Goal: Task Accomplishment & Management: Manage account settings

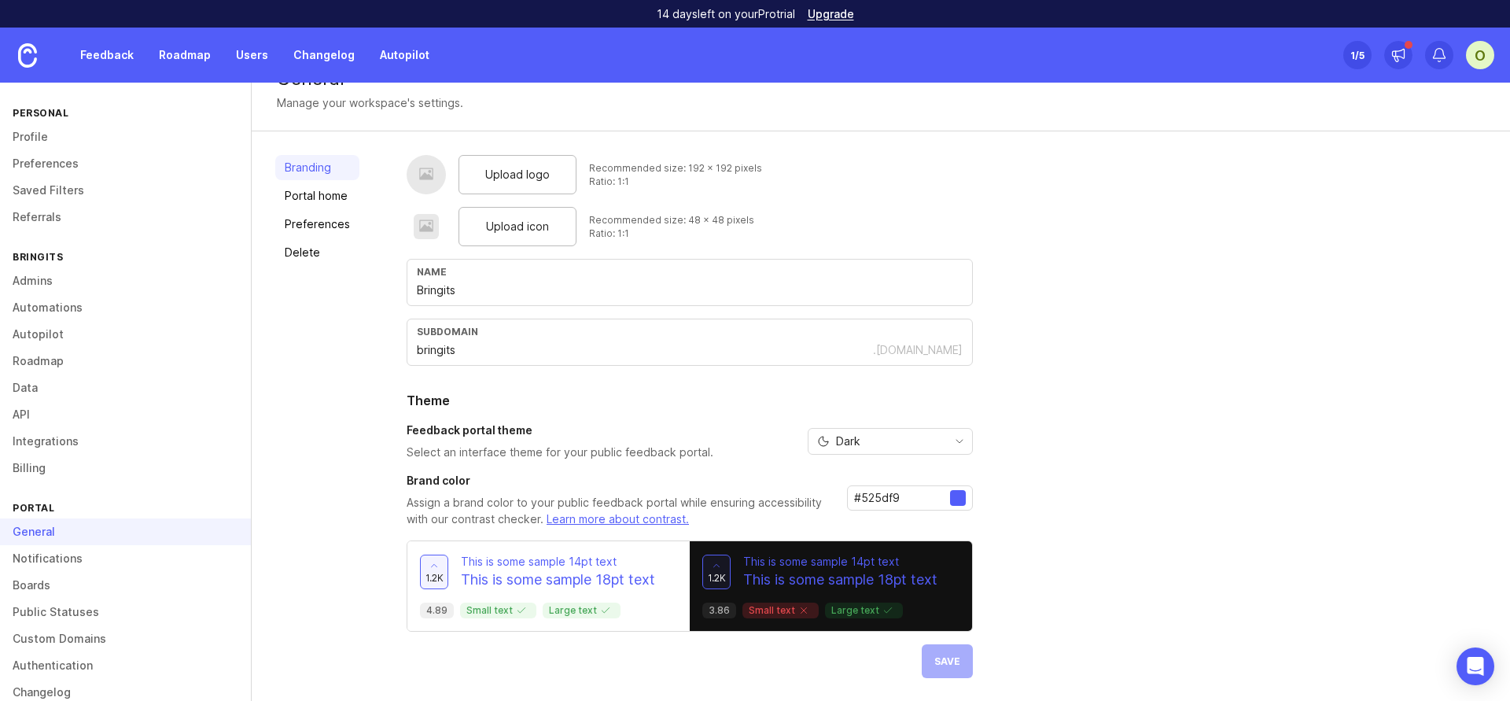
scroll to position [33, 0]
click at [89, 278] on link "Admins" at bounding box center [125, 280] width 251 height 27
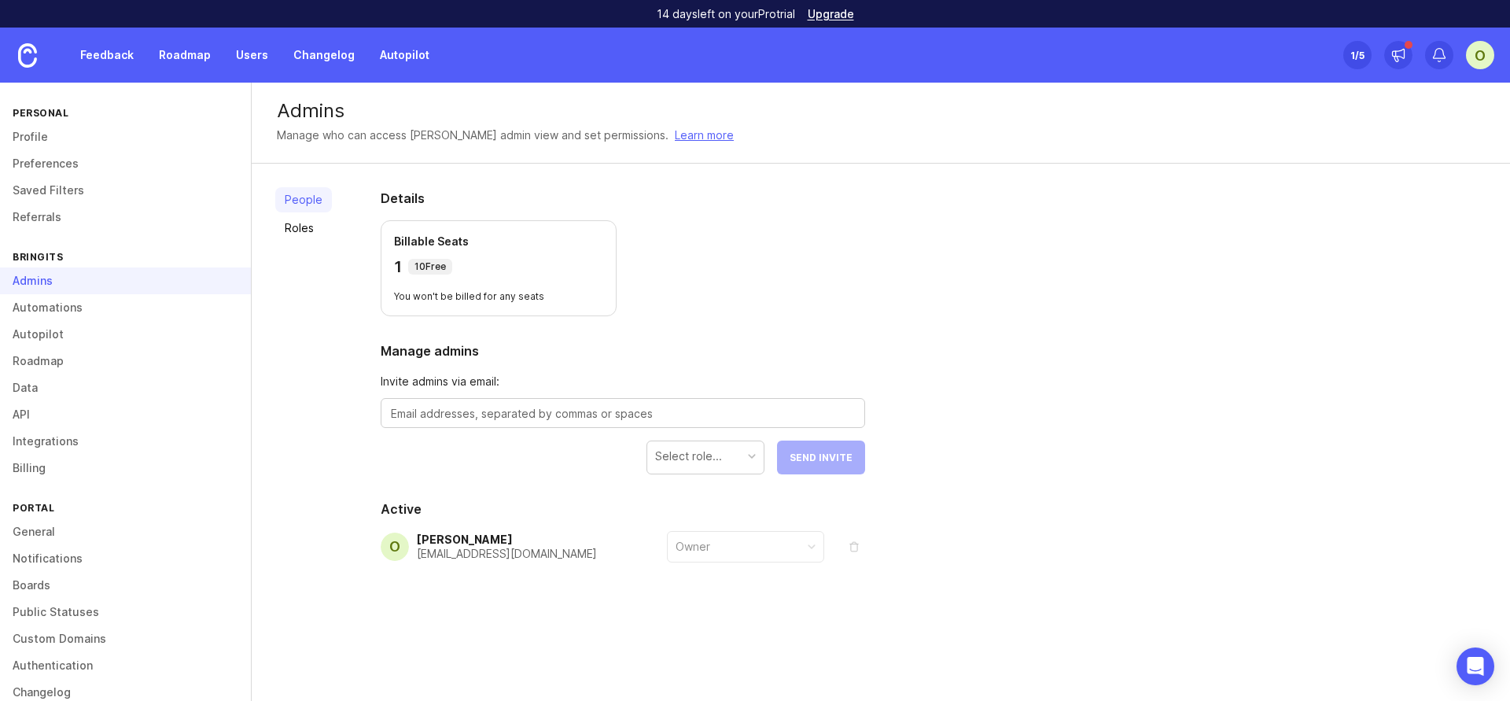
click at [491, 408] on textarea at bounding box center [623, 413] width 464 height 17
type textarea "itzik"
click at [698, 454] on div "Select role..." at bounding box center [688, 455] width 67 height 17
click at [590, 414] on textarea "itzik" at bounding box center [623, 413] width 464 height 17
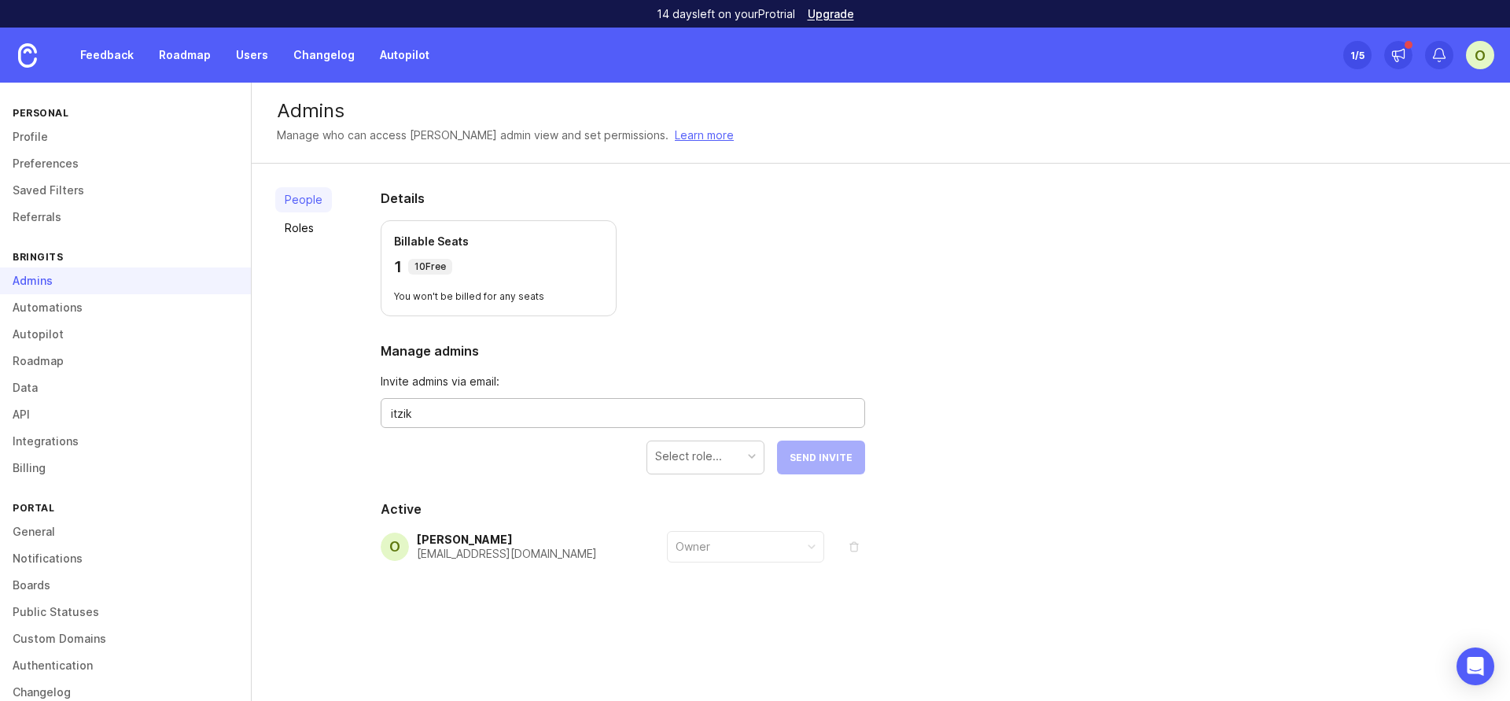
click at [590, 414] on textarea "itzik" at bounding box center [623, 413] width 464 height 17
click at [317, 223] on link "Roles" at bounding box center [303, 227] width 57 height 25
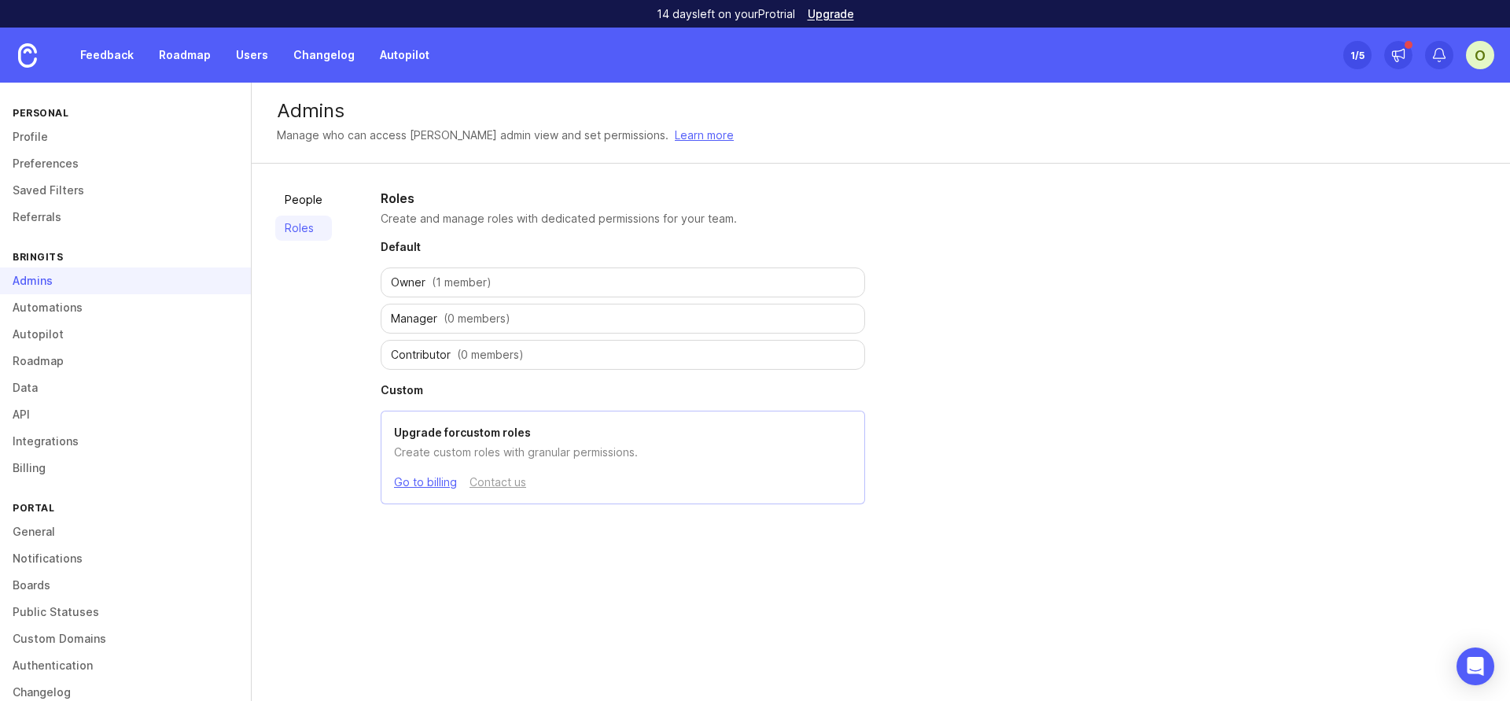
click at [548, 320] on div "Manager (0 members)" at bounding box center [623, 319] width 484 height 30
click at [432, 289] on span "(1 member)" at bounding box center [462, 282] width 60 height 16
click at [129, 304] on link "Automations" at bounding box center [125, 307] width 251 height 27
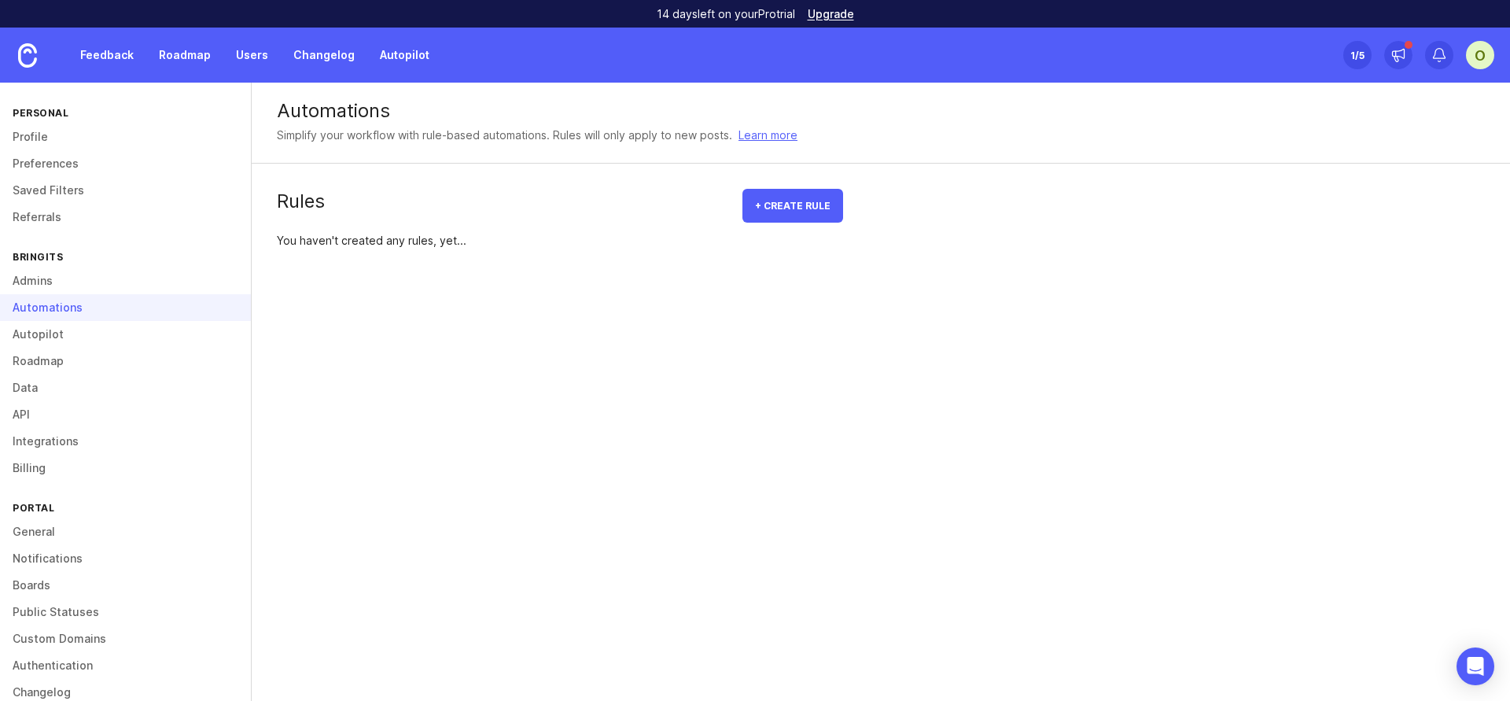
click at [106, 365] on link "Roadmap" at bounding box center [125, 361] width 251 height 27
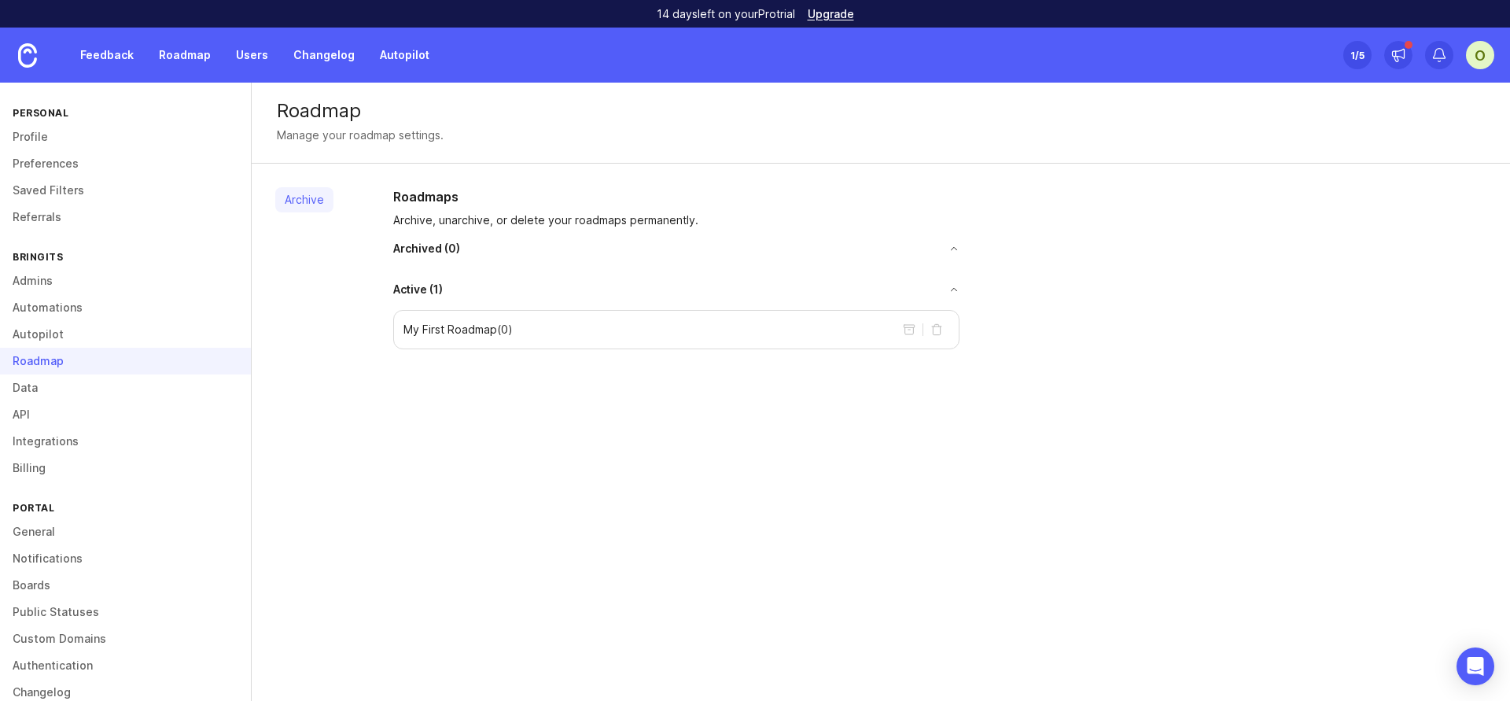
click at [88, 392] on link "Data" at bounding box center [125, 387] width 251 height 27
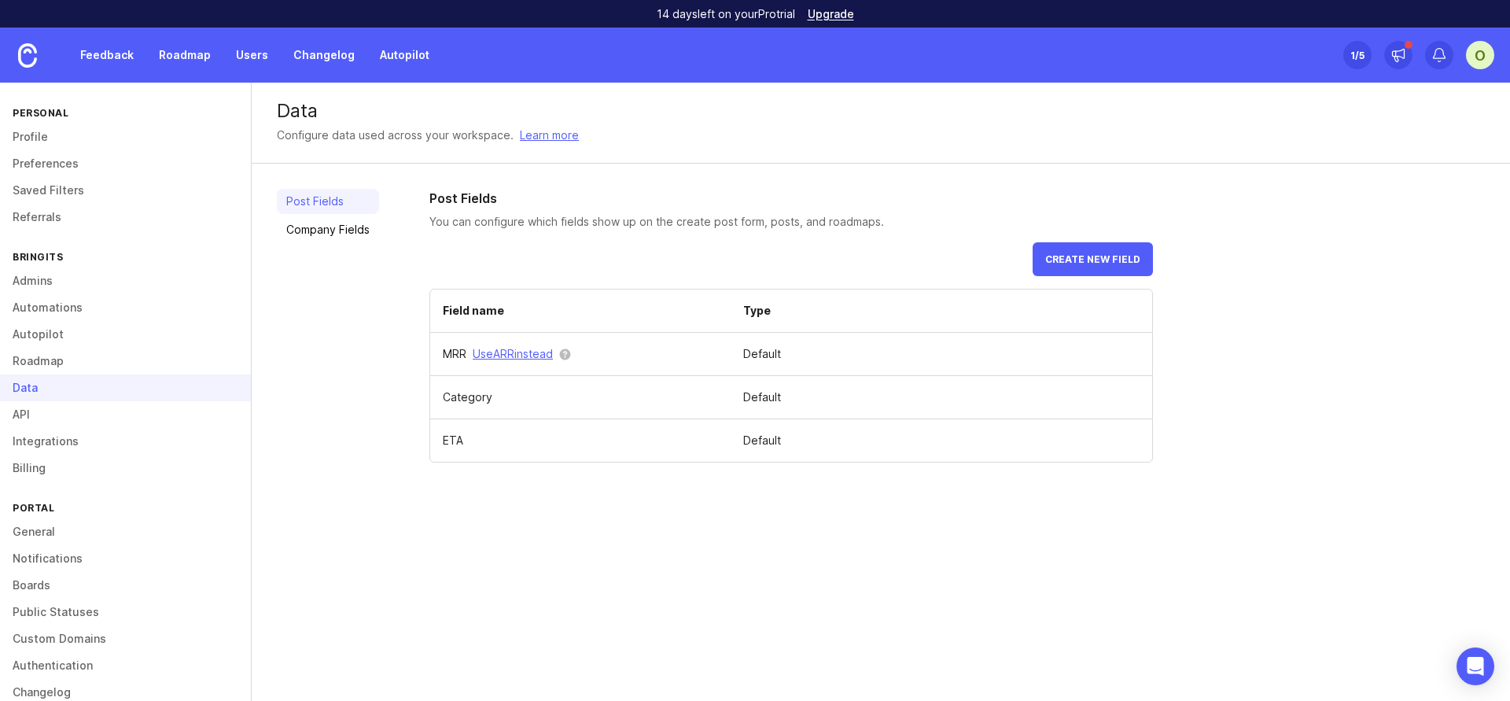
click at [66, 277] on link "Admins" at bounding box center [125, 280] width 251 height 27
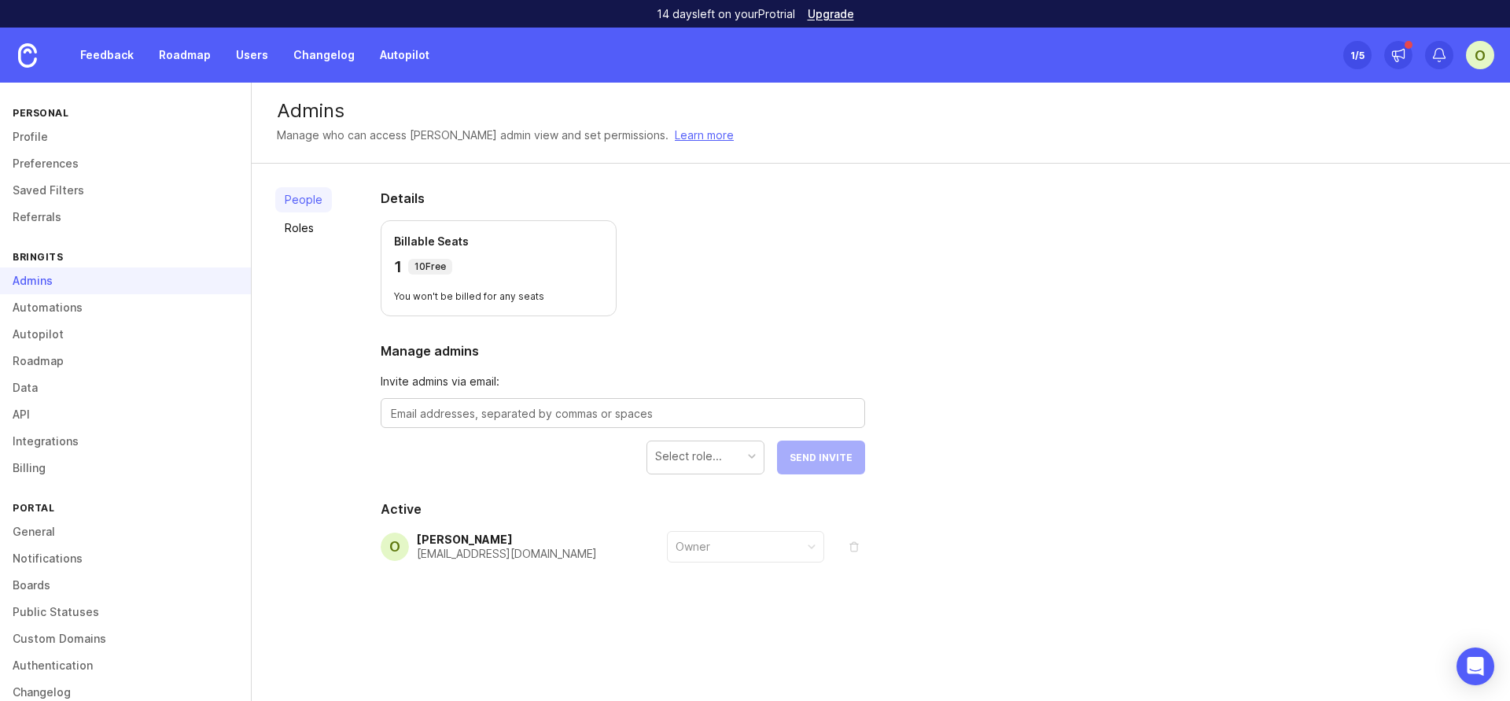
click at [303, 223] on link "Roles" at bounding box center [303, 227] width 57 height 25
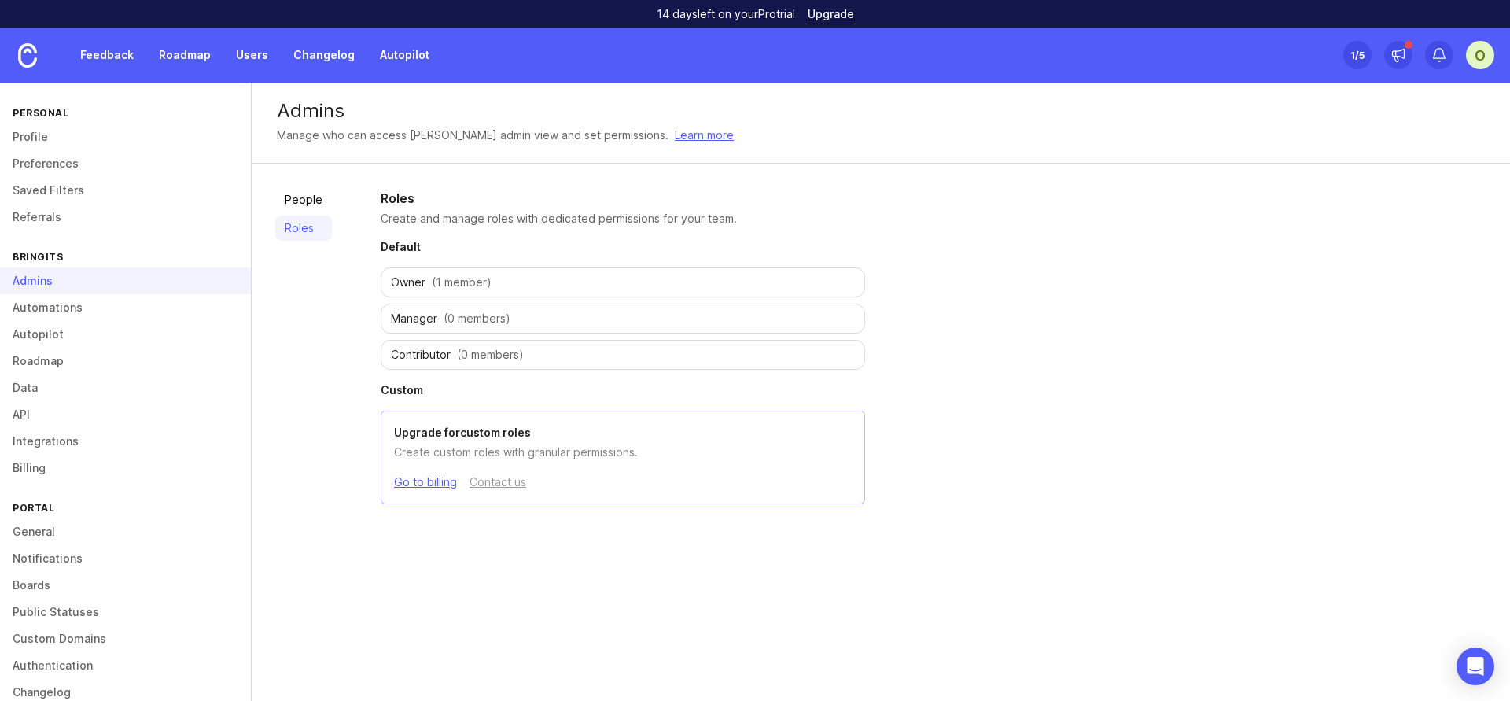
click at [312, 208] on link "People" at bounding box center [303, 199] width 57 height 25
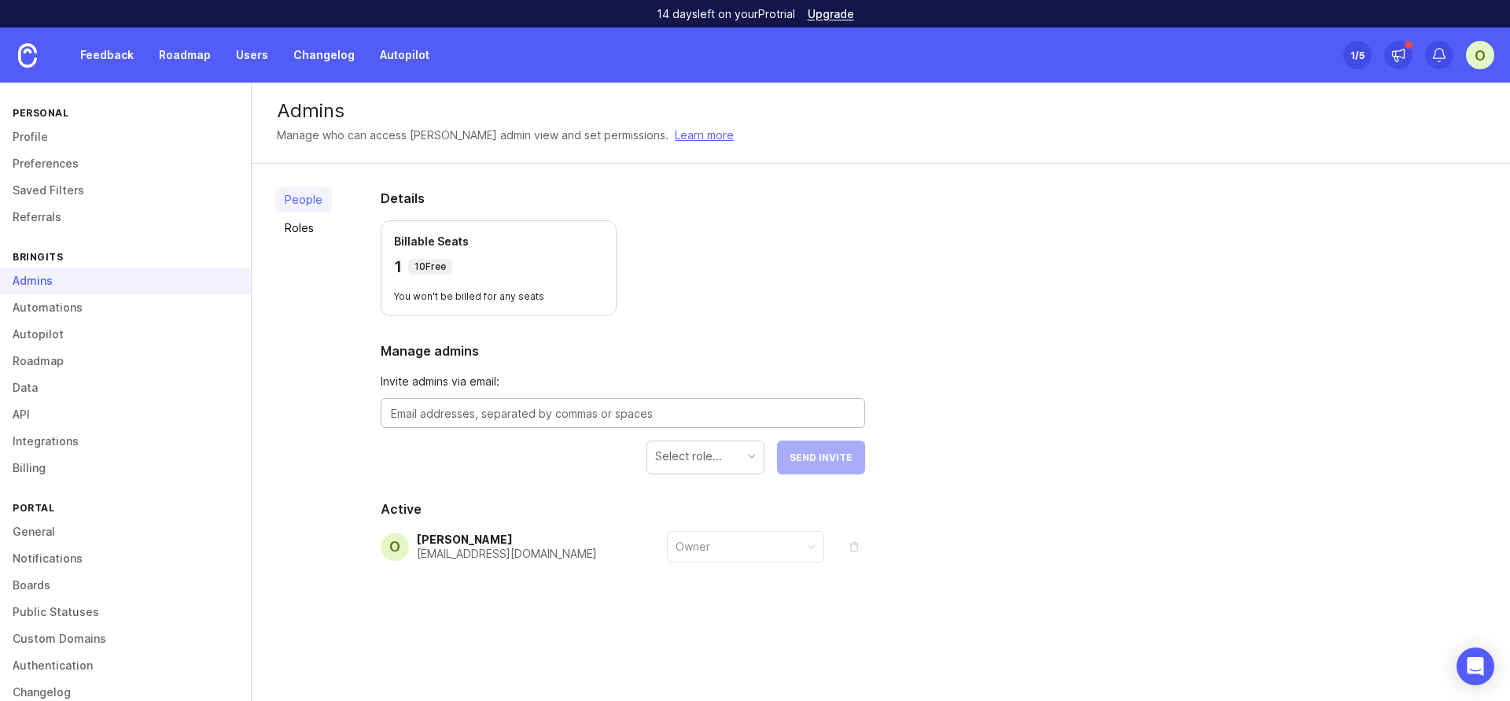
click at [511, 416] on textarea at bounding box center [623, 413] width 464 height 17
type textarea "[EMAIL_ADDRESS][DOMAIN_NAME]"
click at [738, 467] on div "Select role..." at bounding box center [705, 456] width 116 height 30
click at [621, 406] on textarea "[EMAIL_ADDRESS][DOMAIN_NAME]" at bounding box center [623, 413] width 464 height 17
click at [722, 471] on div "Manager" at bounding box center [705, 457] width 118 height 34
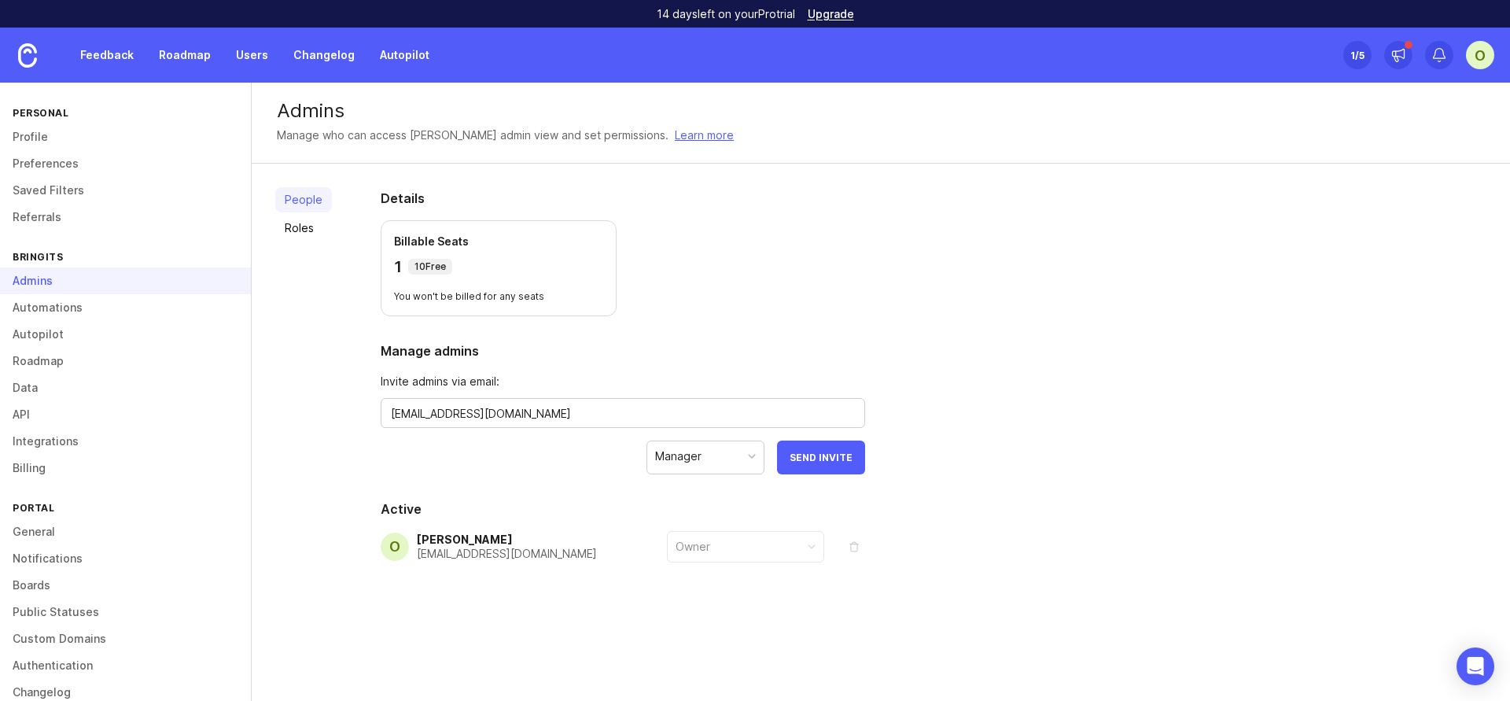
click at [717, 455] on div "Manager" at bounding box center [705, 456] width 116 height 30
drag, startPoint x: 809, startPoint y: 444, endPoint x: 554, endPoint y: 418, distance: 256.1
click at [557, 419] on form "Invite admins via email: [EMAIL_ADDRESS][DOMAIN_NAME] Manager Send Invite" at bounding box center [623, 423] width 484 height 101
click at [554, 413] on textarea "[EMAIL_ADDRESS][DOMAIN_NAME]" at bounding box center [623, 413] width 464 height 17
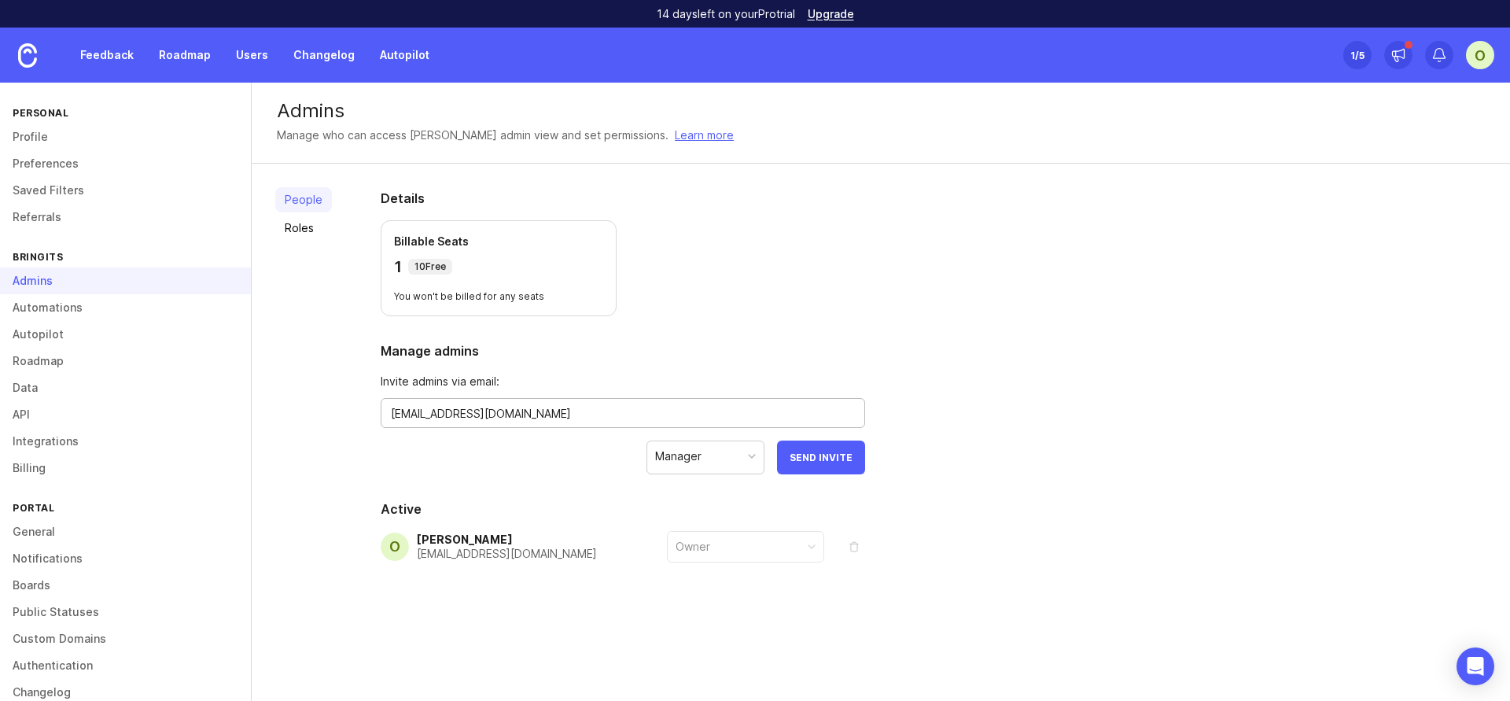
click at [554, 413] on textarea "[EMAIL_ADDRESS][DOMAIN_NAME]" at bounding box center [623, 413] width 464 height 17
click at [836, 451] on span "Send Invite" at bounding box center [821, 457] width 63 height 12
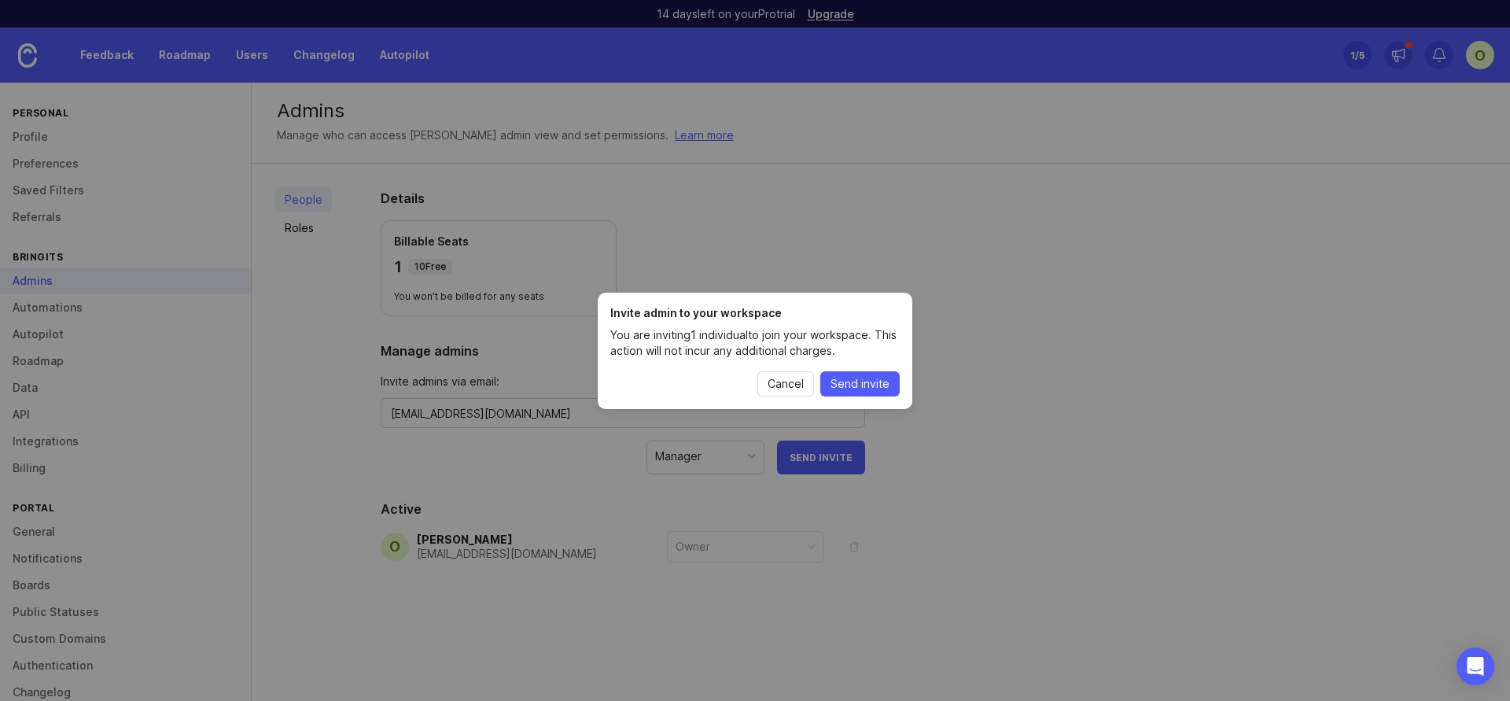
click at [880, 391] on button "Send invite" at bounding box center [859, 383] width 79 height 25
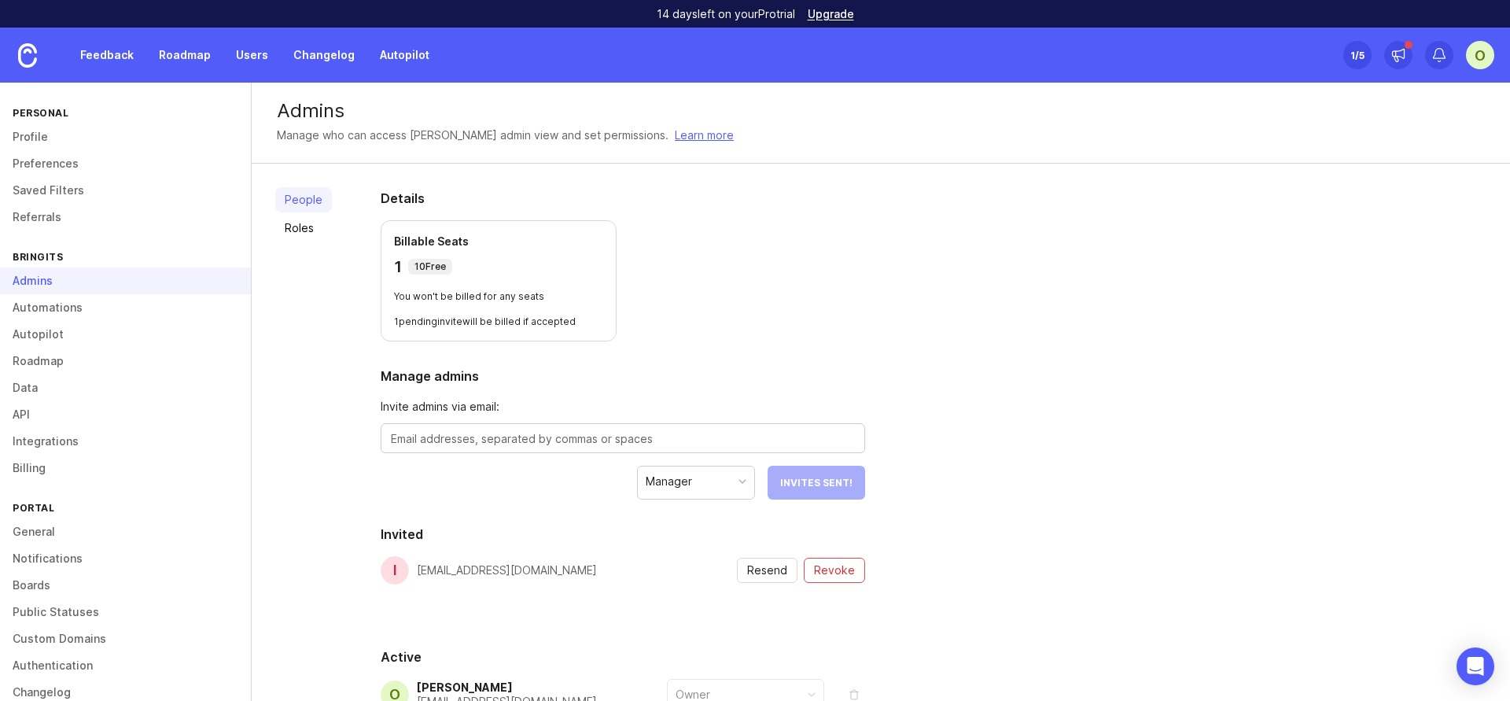
click at [506, 433] on textarea at bounding box center [623, 438] width 464 height 17
type textarea "[EMAIL_ADDRESS][DOMAIN_NAME]"
click at [848, 483] on span "Send Invite" at bounding box center [821, 483] width 63 height 12
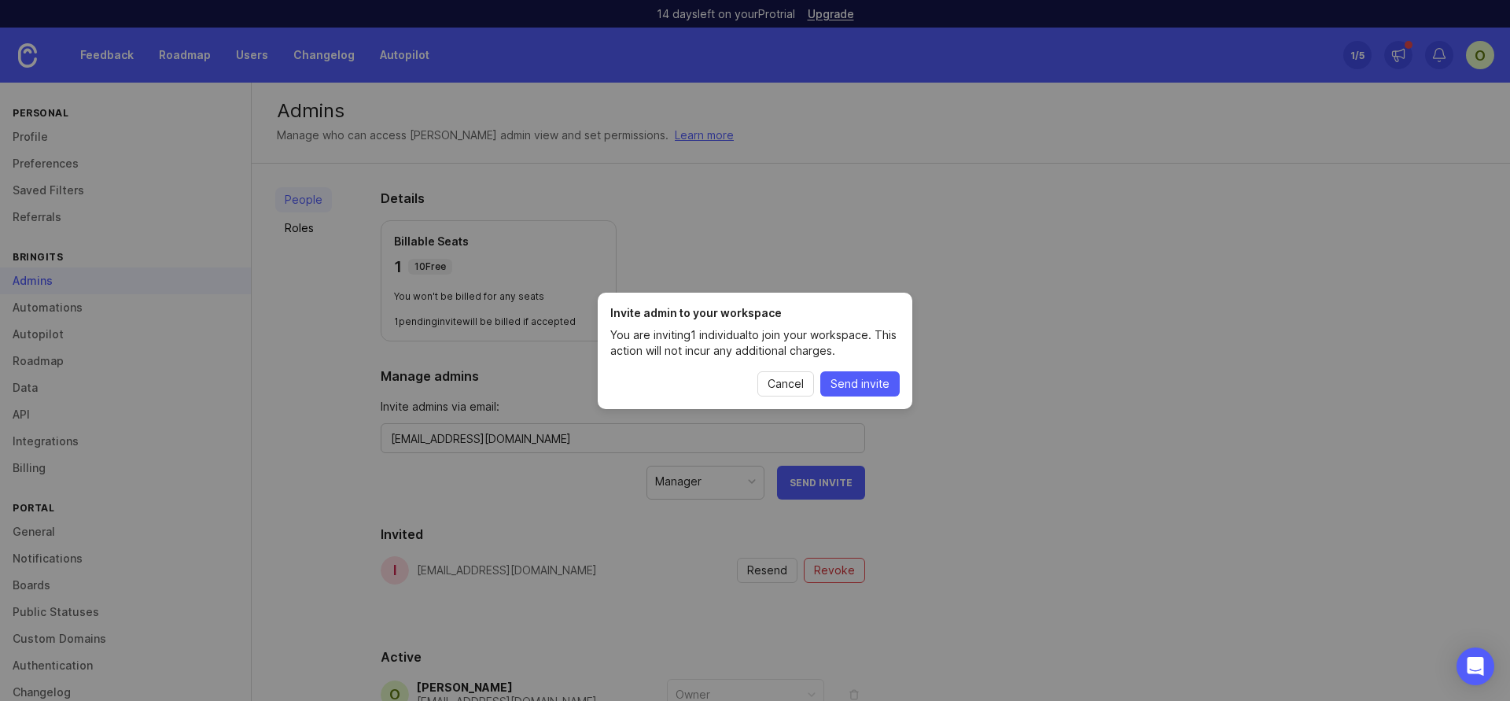
click at [879, 384] on span "Send invite" at bounding box center [859, 384] width 59 height 16
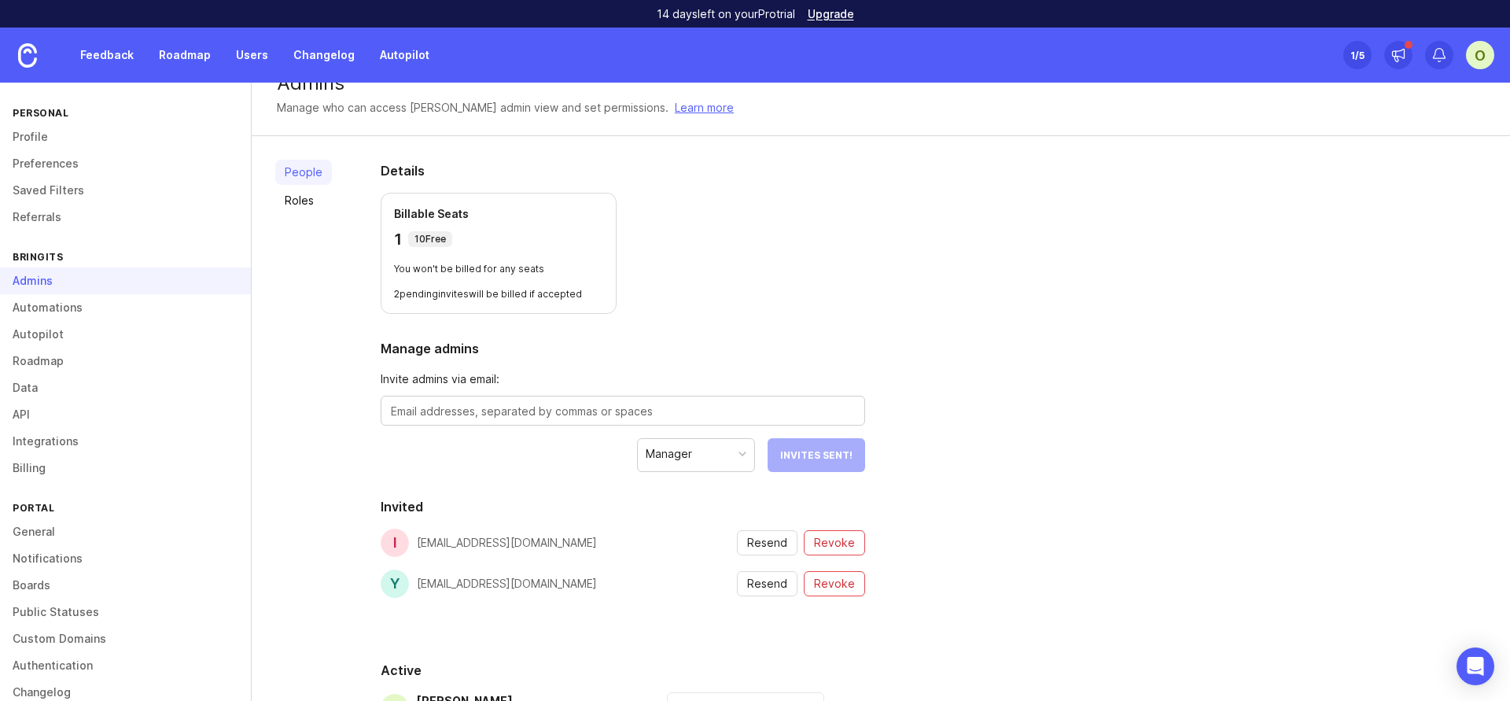
scroll to position [151, 0]
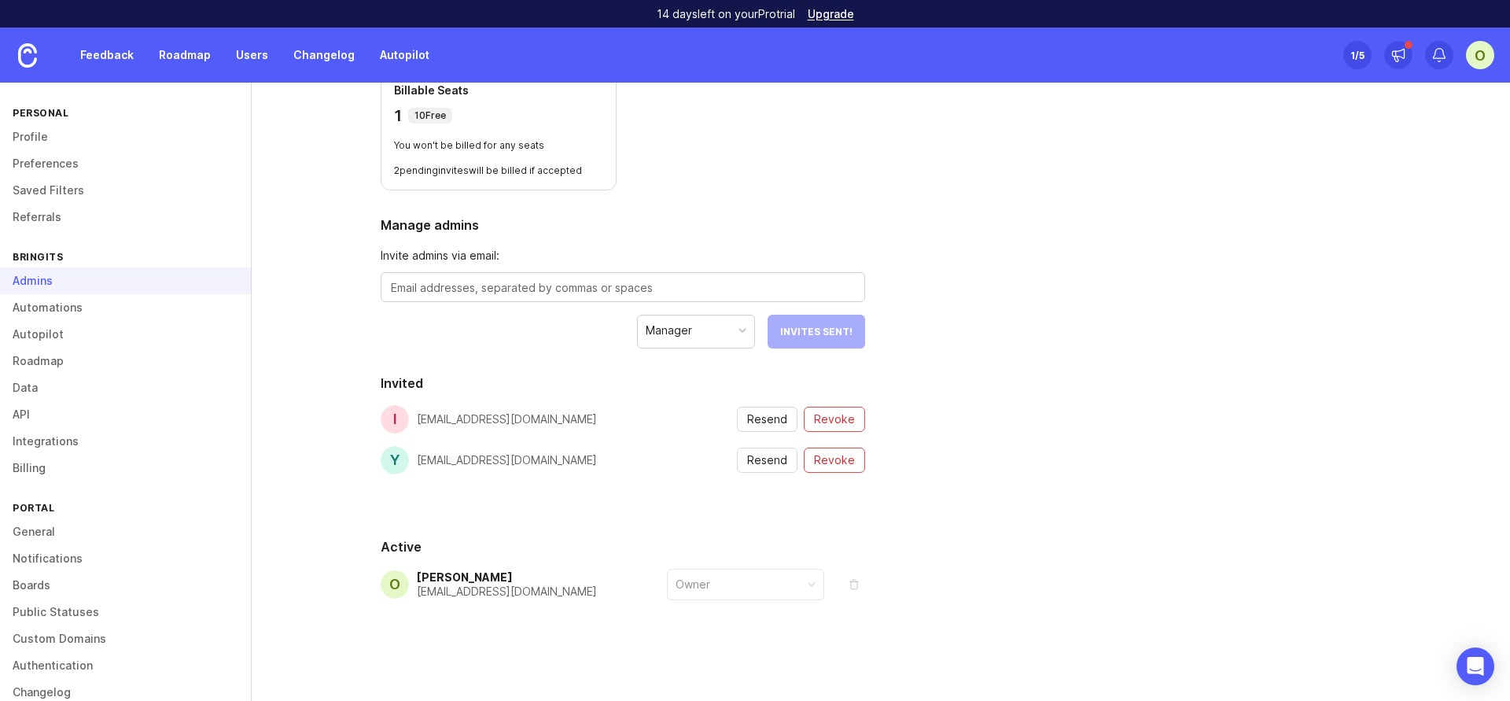
click at [645, 282] on textarea at bounding box center [623, 287] width 464 height 17
click at [678, 338] on div "Manager" at bounding box center [678, 330] width 46 height 17
click at [602, 292] on textarea "[PERSON_NAME]" at bounding box center [623, 287] width 464 height 17
type textarea "[PERSON_NAME].h@"
click at [109, 50] on link "Feedback" at bounding box center [107, 55] width 72 height 28
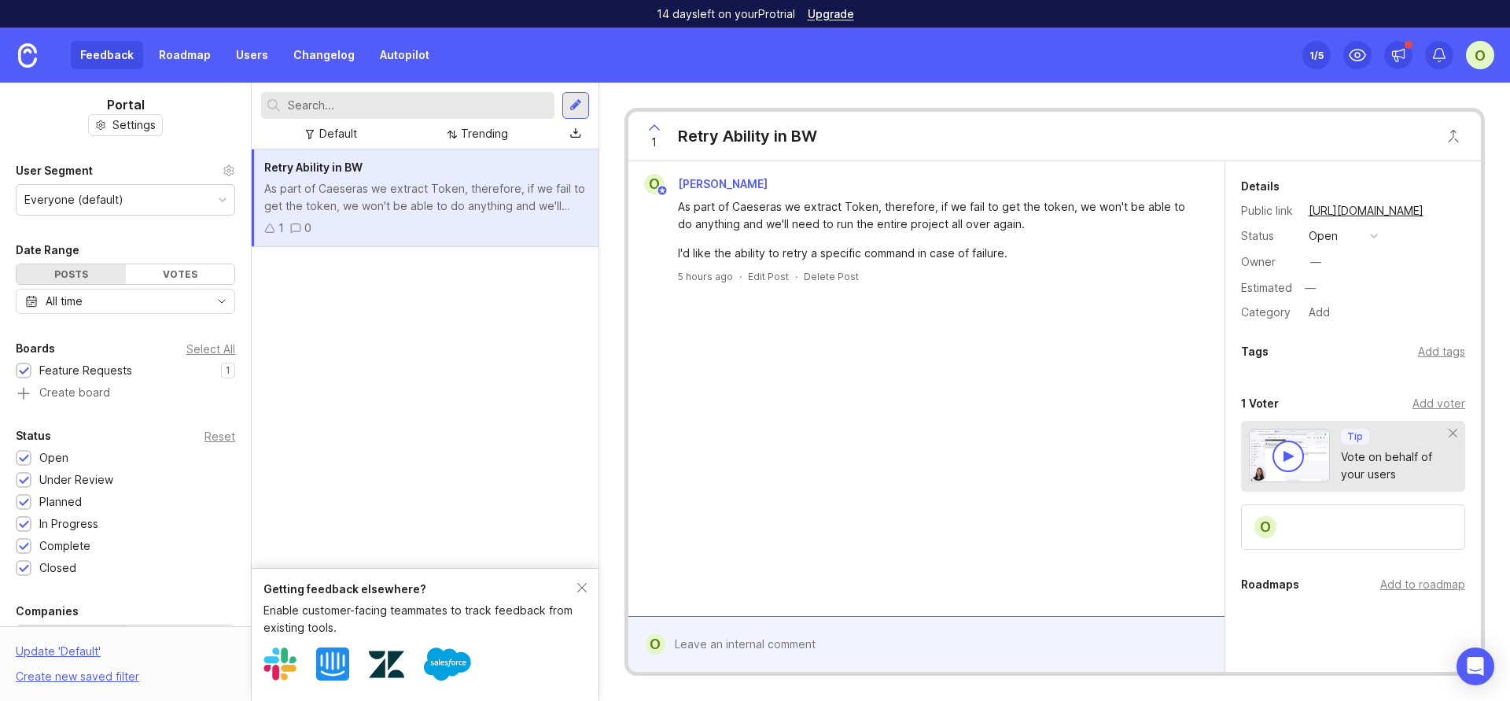
click at [211, 56] on link "Roadmap" at bounding box center [184, 55] width 71 height 28
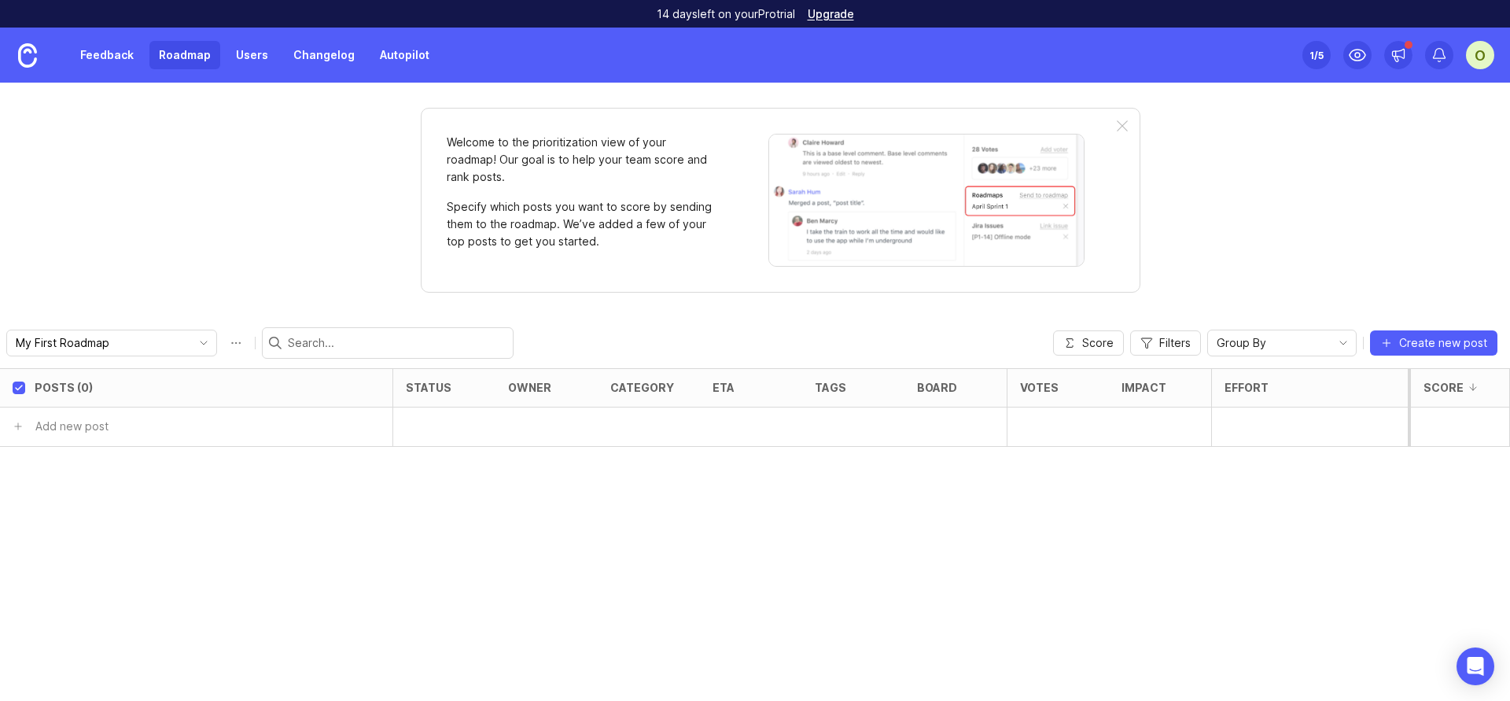
click at [246, 63] on link "Users" at bounding box center [251, 55] width 51 height 28
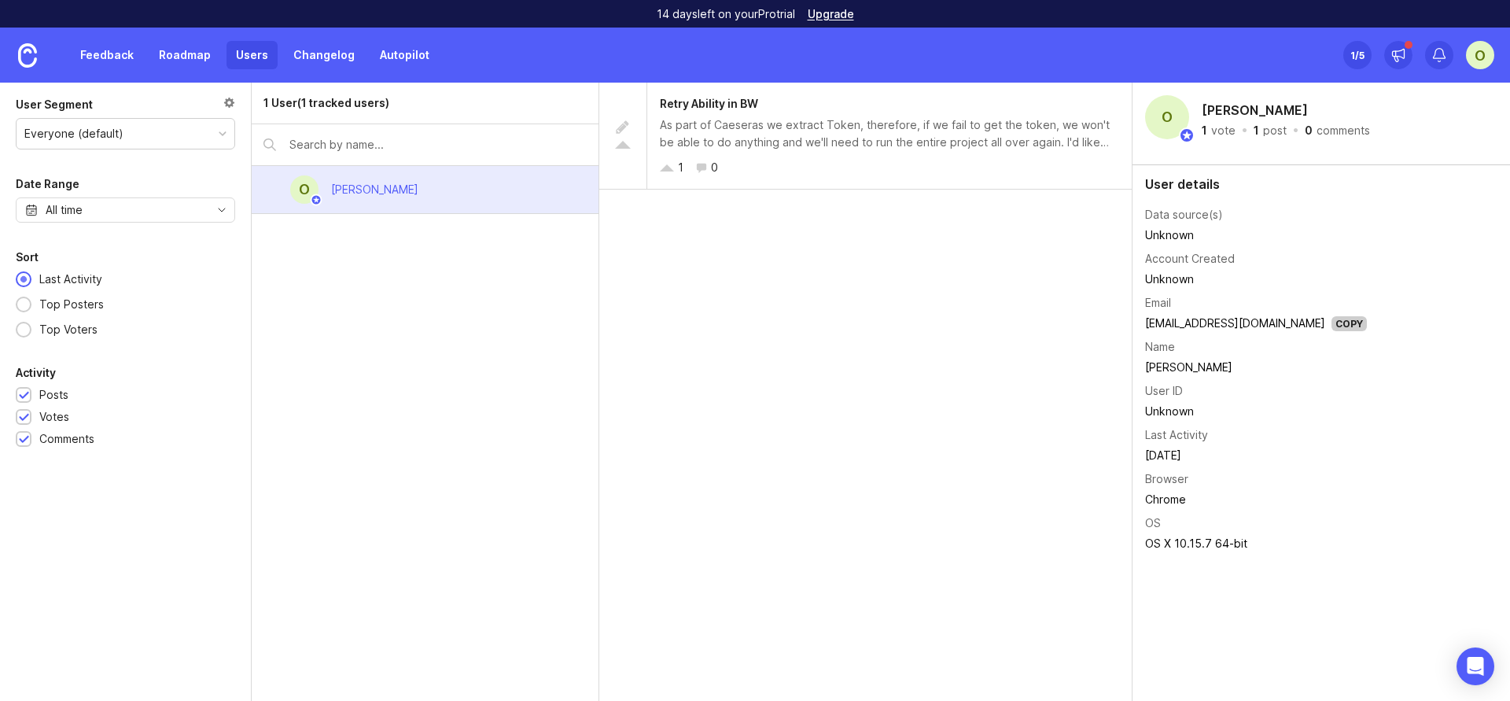
click at [406, 58] on link "Autopilot" at bounding box center [404, 55] width 68 height 28
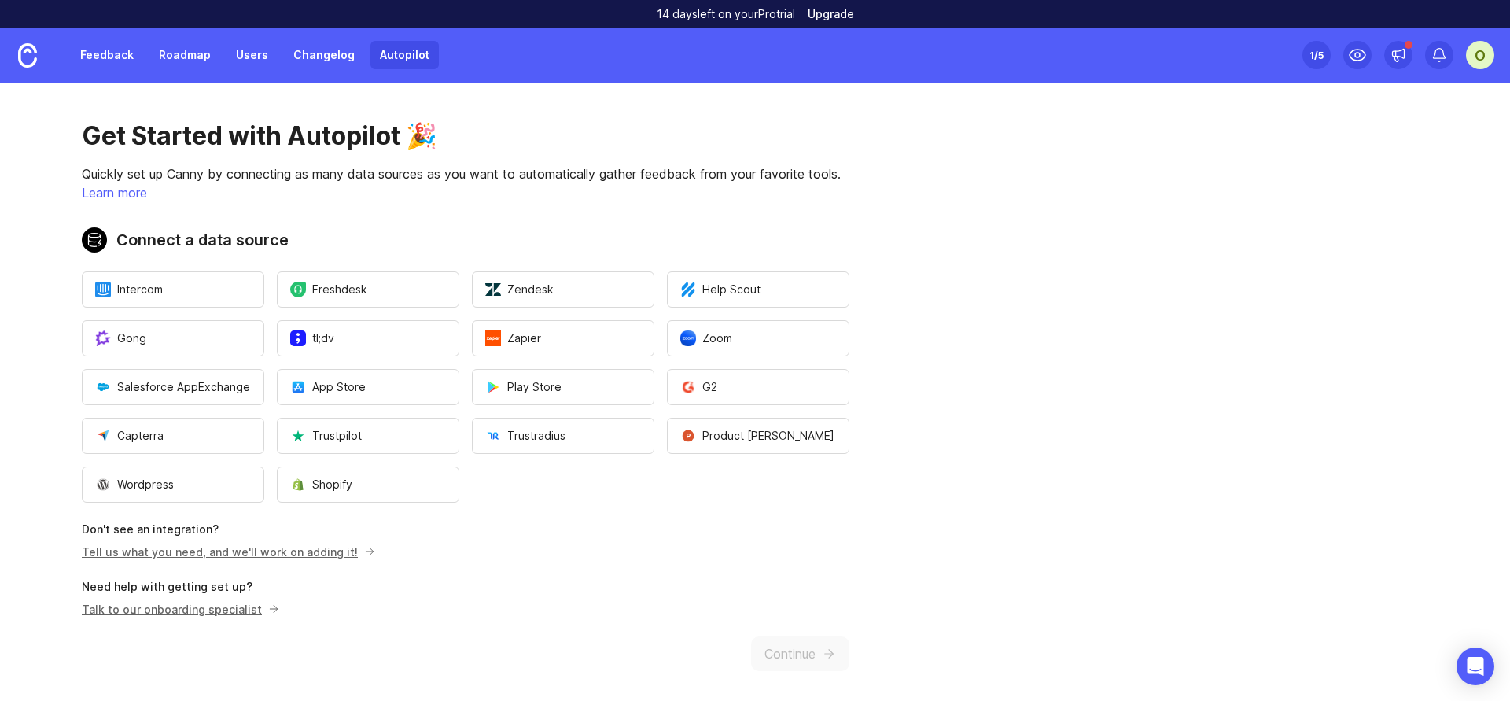
scroll to position [3, 0]
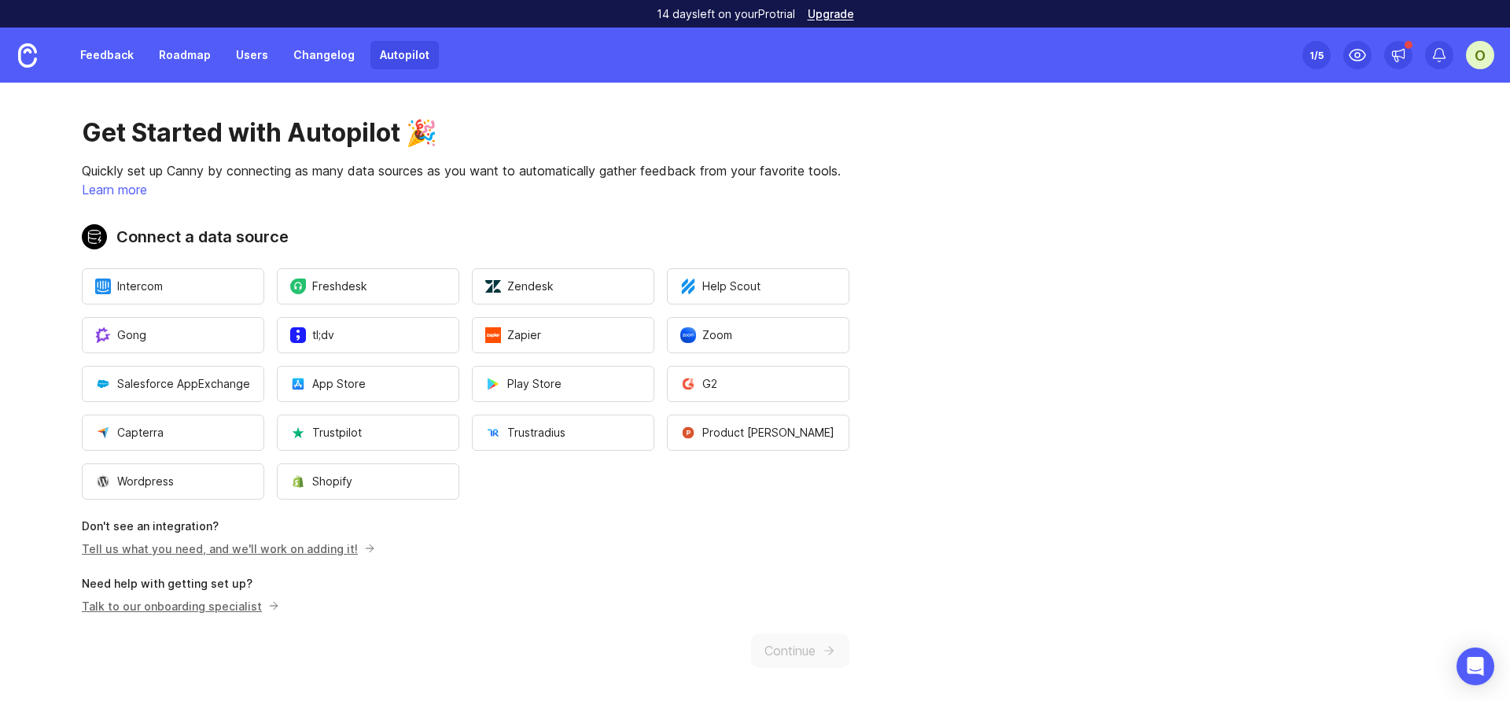
click at [107, 53] on link "Feedback" at bounding box center [107, 55] width 72 height 28
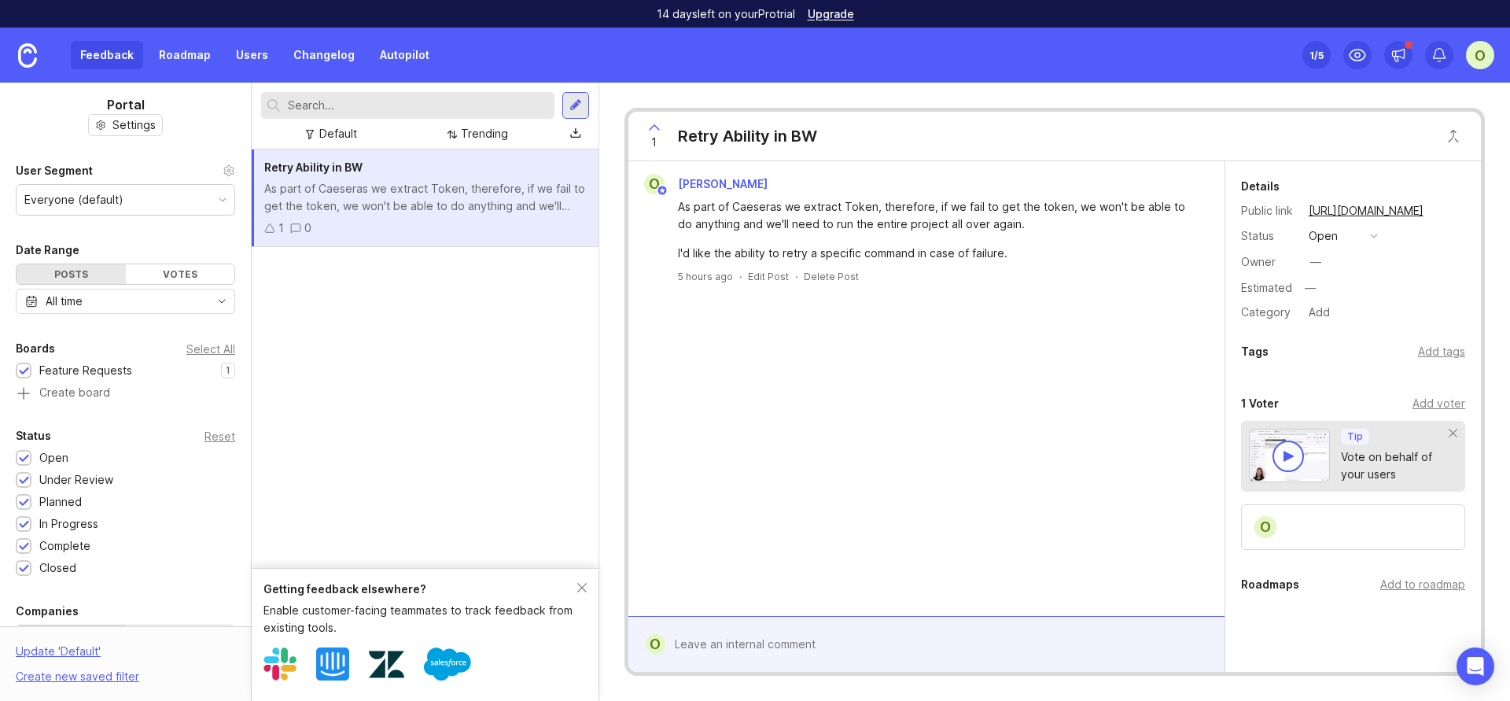
click at [18, 54] on img at bounding box center [27, 55] width 19 height 24
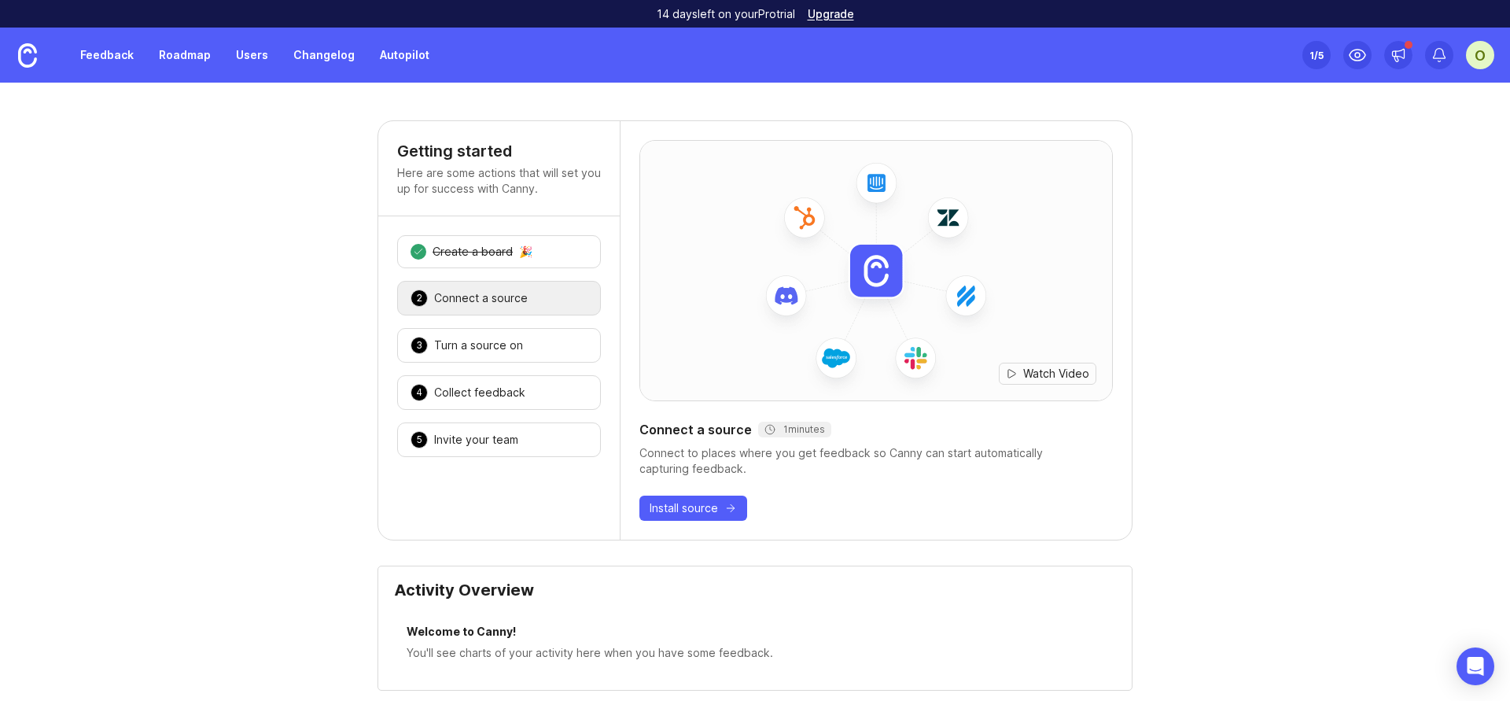
click at [112, 56] on link "Feedback" at bounding box center [107, 55] width 72 height 28
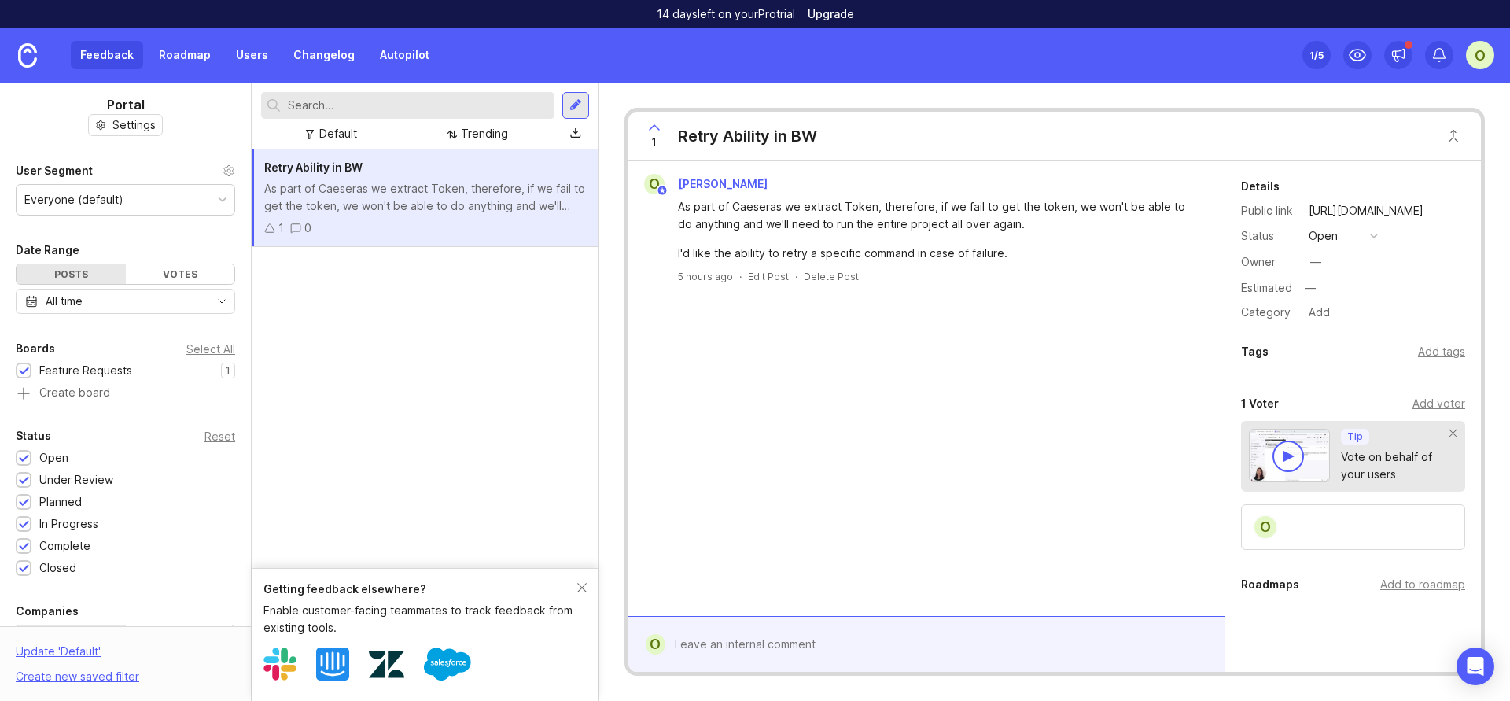
click at [90, 274] on div "Posts" at bounding box center [71, 274] width 109 height 20
click at [163, 274] on div "Votes" at bounding box center [180, 274] width 109 height 20
